Goal: Task Accomplishment & Management: Book appointment/travel/reservation

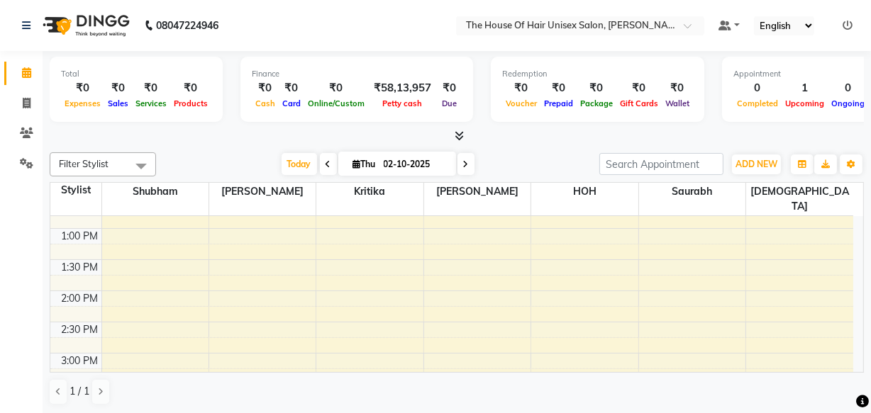
scroll to position [362, 0]
click at [552, 307] on div "7:00 AM 7:30 AM 8:00 AM 8:30 AM 9:00 AM 9:30 AM 10:00 AM 10:30 AM 11:00 AM 11:3…" at bounding box center [451, 322] width 803 height 935
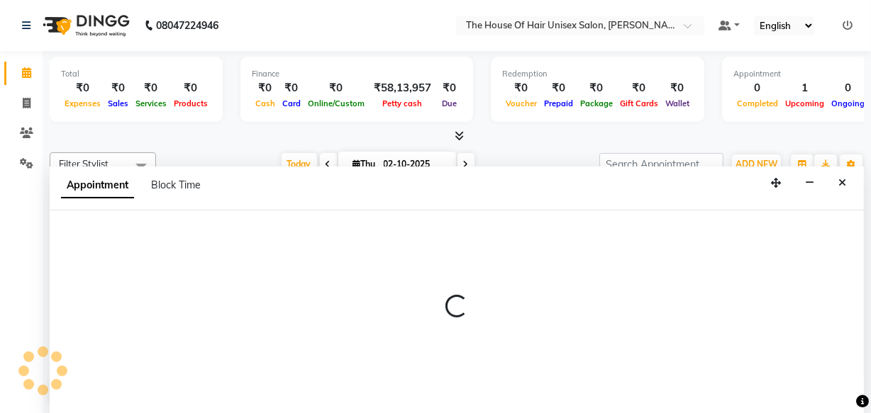
scroll to position [0, 0]
select select "85989"
select select "870"
select select "tentative"
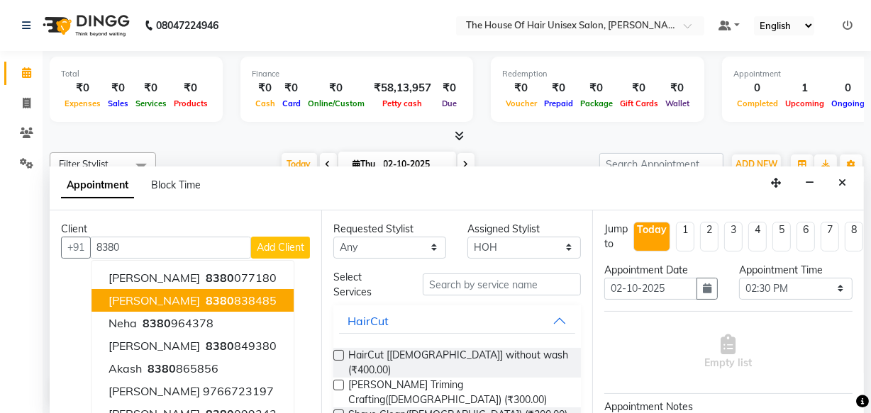
click at [155, 294] on span "[PERSON_NAME]" at bounding box center [153, 301] width 91 height 14
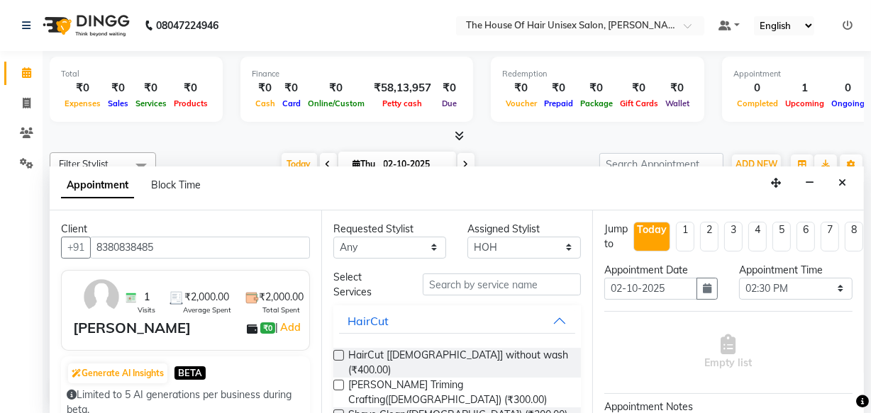
type input "8380838485"
click at [339, 350] on label at bounding box center [338, 355] width 11 height 11
click at [339, 352] on input "checkbox" at bounding box center [337, 356] width 9 height 9
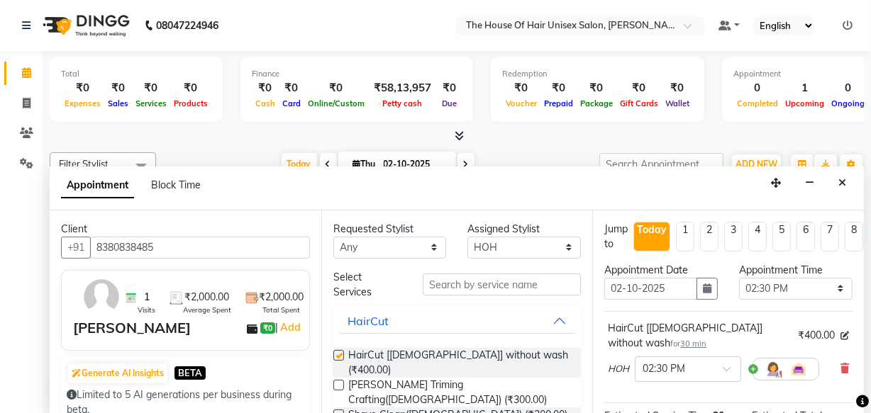
checkbox input "false"
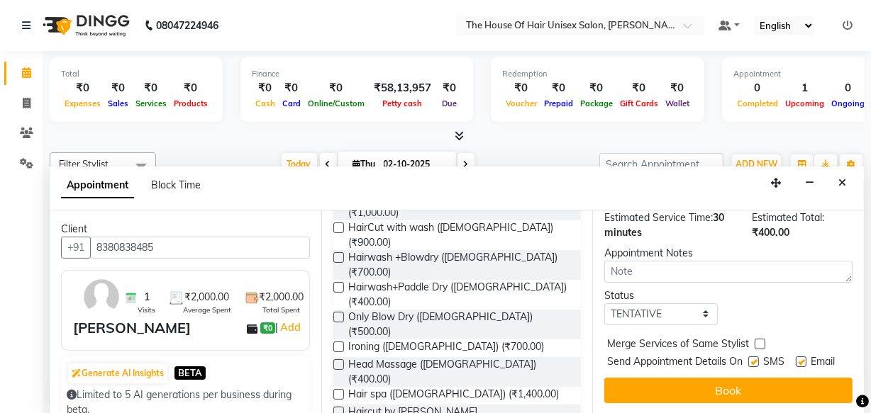
click at [759, 339] on label at bounding box center [760, 344] width 11 height 11
click at [759, 341] on input "checkbox" at bounding box center [759, 345] width 9 height 9
checkbox input "true"
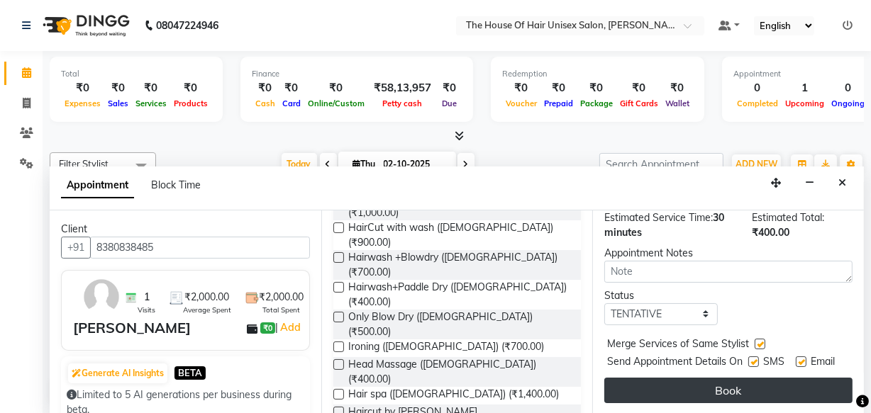
click at [707, 378] on button "Book" at bounding box center [728, 391] width 248 height 26
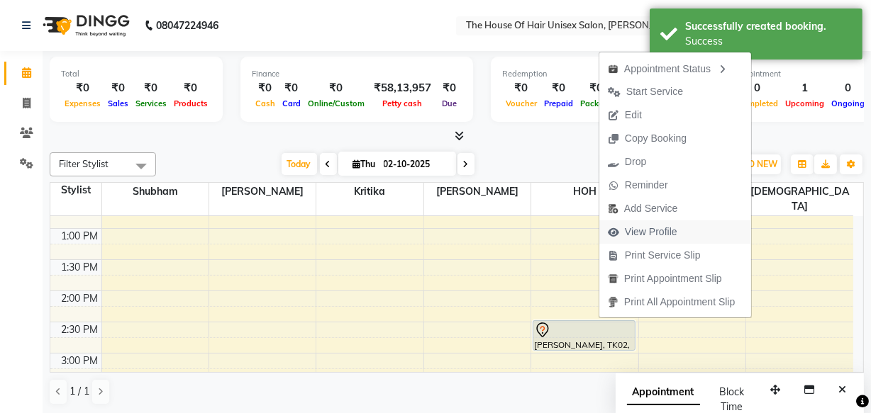
click at [652, 221] on span "View Profile" at bounding box center [642, 232] width 87 height 23
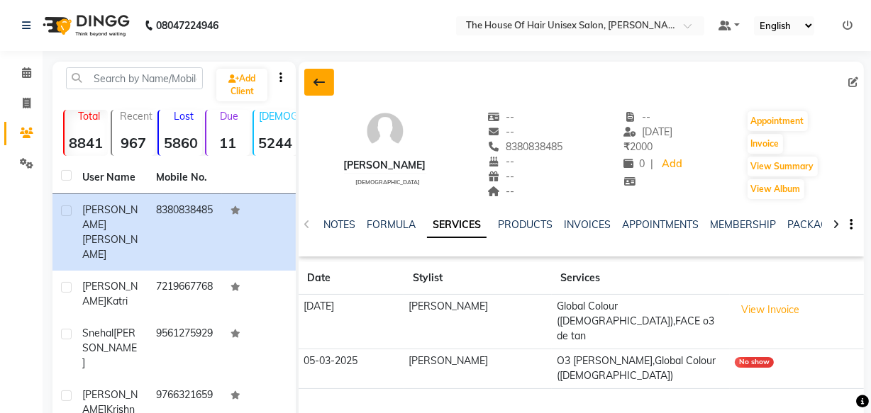
click at [319, 77] on icon at bounding box center [318, 82] width 11 height 11
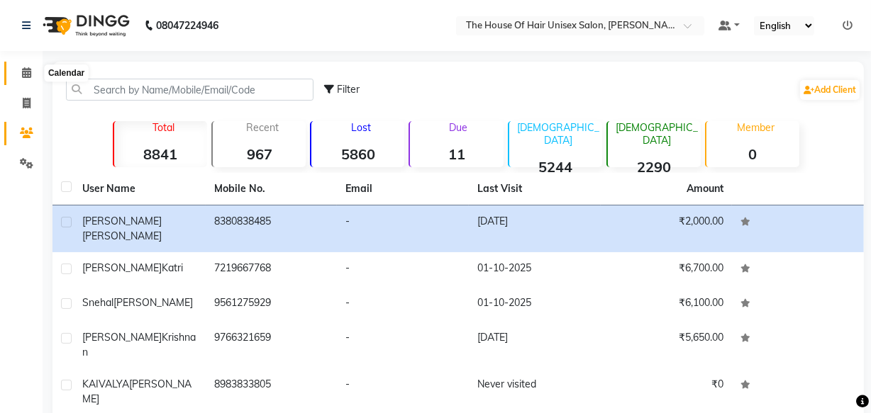
click at [28, 67] on icon at bounding box center [26, 72] width 9 height 11
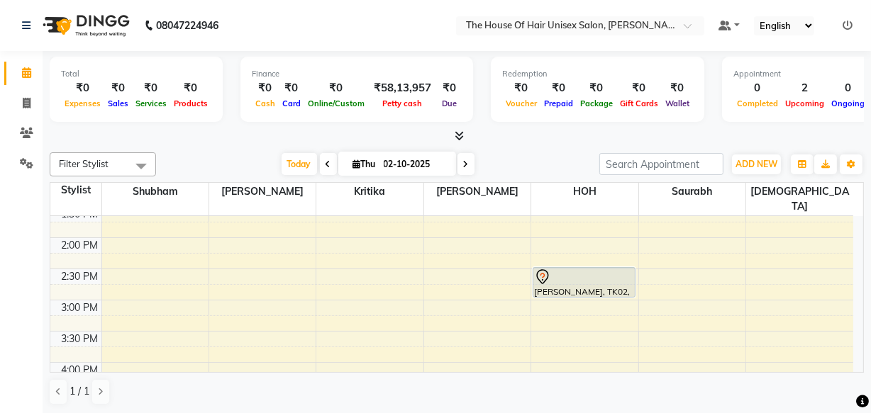
scroll to position [420, 0]
